Goal: Transaction & Acquisition: Register for event/course

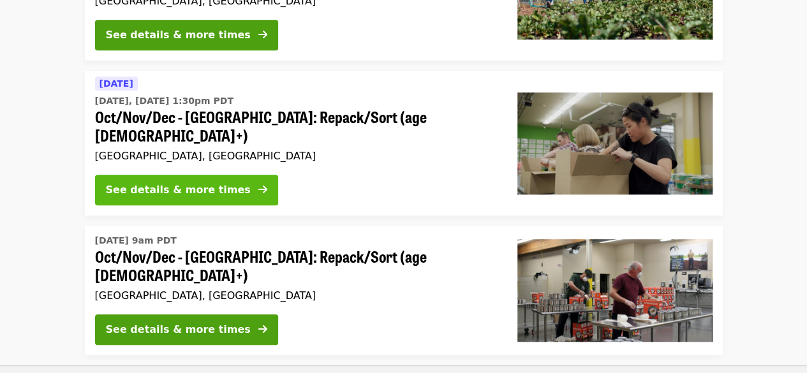
drag, startPoint x: 0, startPoint y: 0, endPoint x: 188, endPoint y: 169, distance: 252.6
click at [188, 183] on div "See details & more times" at bounding box center [178, 190] width 145 height 15
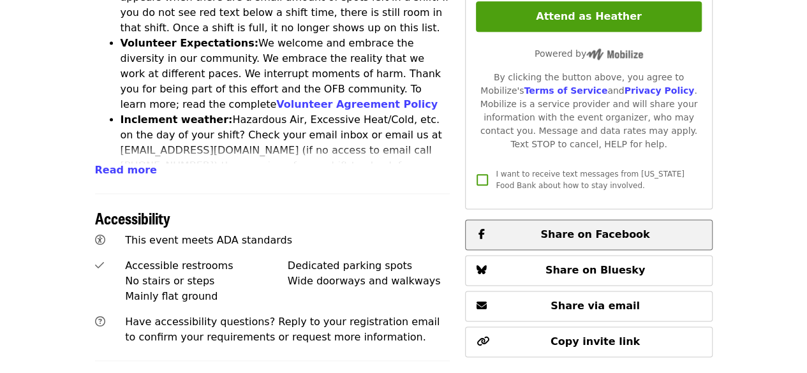
scroll to position [606, 0]
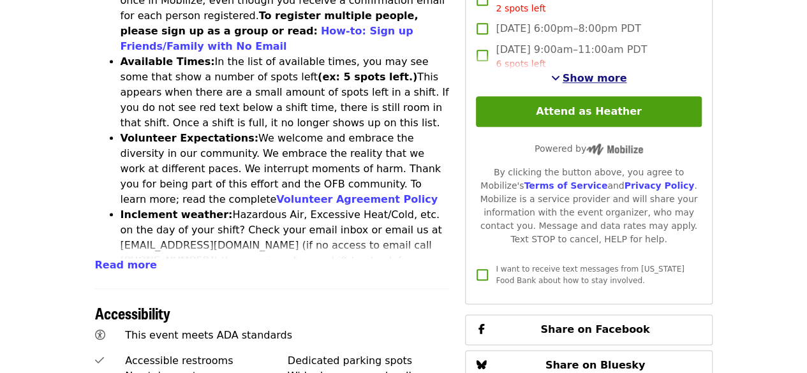
click at [586, 77] on span "Show more" at bounding box center [595, 78] width 64 height 12
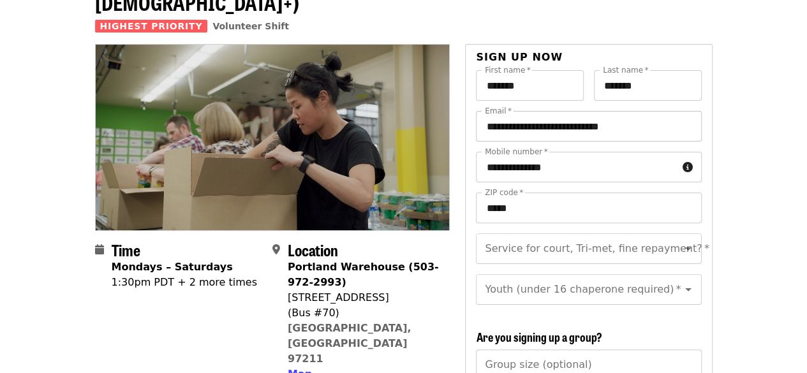
scroll to position [96, 0]
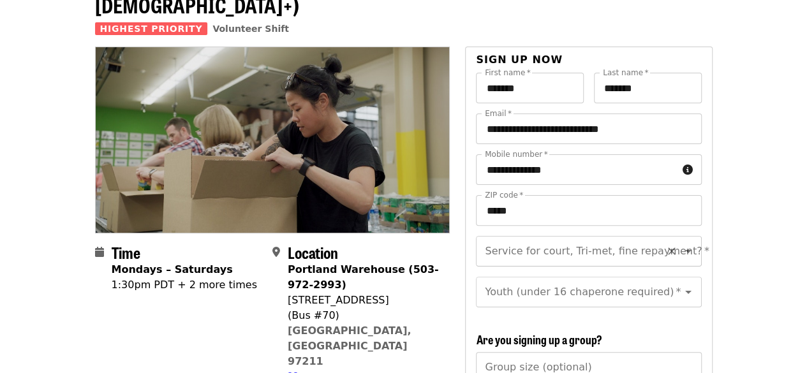
click at [525, 239] on input "Service for court, Tri-met, fine repayment?   *" at bounding box center [573, 251] width 174 height 24
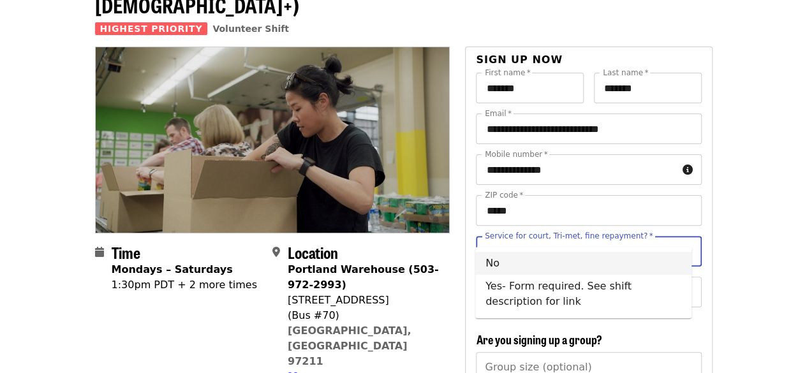
click at [520, 265] on li "No" at bounding box center [583, 263] width 216 height 23
type input "**"
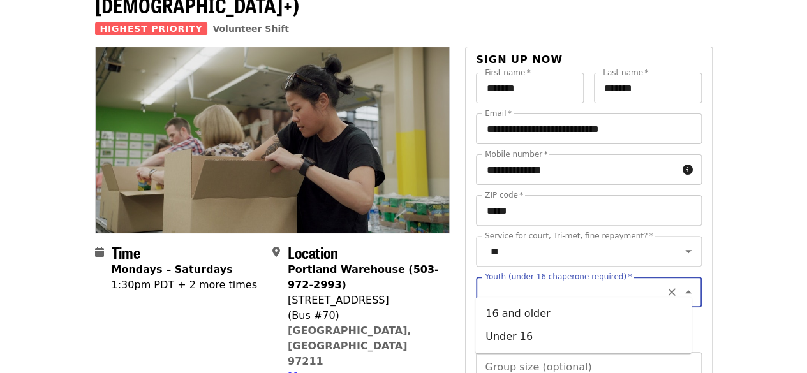
click at [530, 287] on input "Youth (under 16 chaperone required)   *" at bounding box center [573, 292] width 174 height 24
click at [533, 311] on li "16 and older" at bounding box center [583, 313] width 216 height 23
type input "**********"
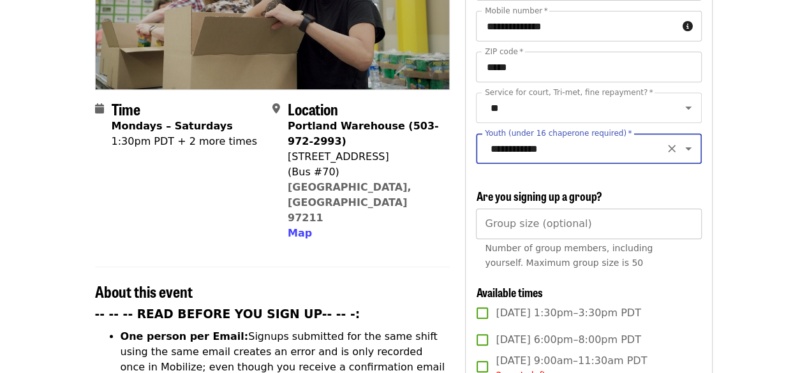
click at [517, 220] on input "Group size (optional)" at bounding box center [588, 224] width 225 height 31
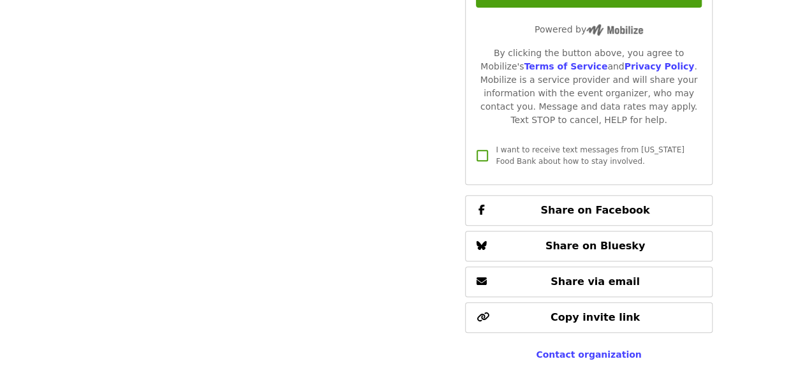
scroll to position [2648, 0]
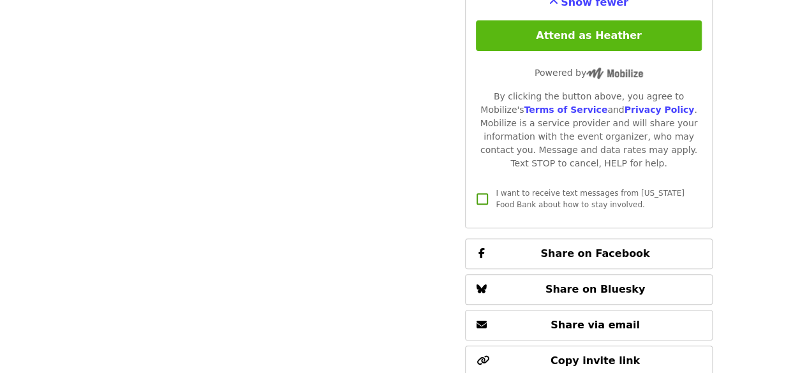
type input "**"
click at [586, 29] on button "Attend as Heather" at bounding box center [588, 35] width 225 height 31
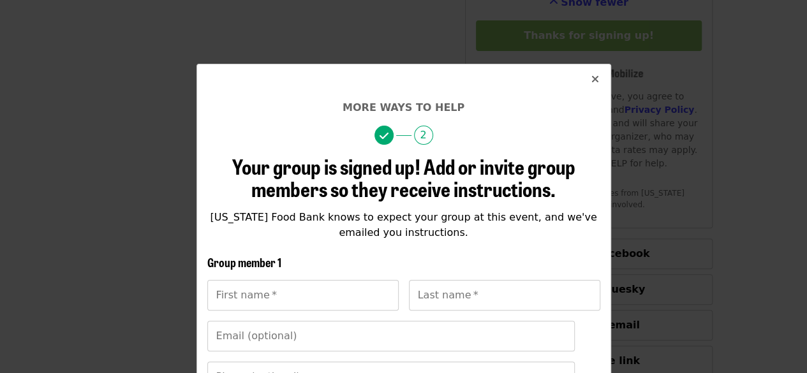
click at [586, 83] on button "Close" at bounding box center [595, 79] width 31 height 31
